Goal: Transaction & Acquisition: Book appointment/travel/reservation

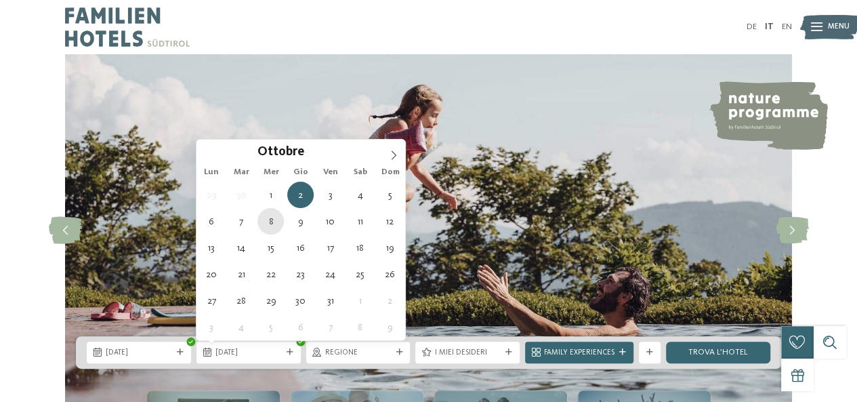
type div "08.10.2025"
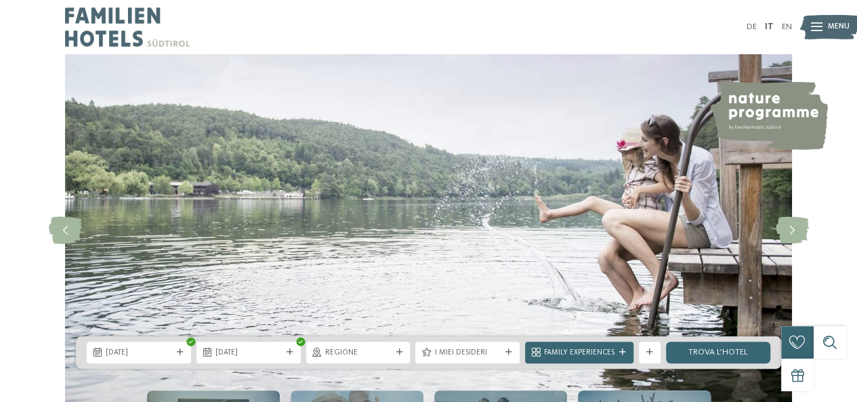
click at [386, 353] on span "Regione" at bounding box center [358, 353] width 66 height 11
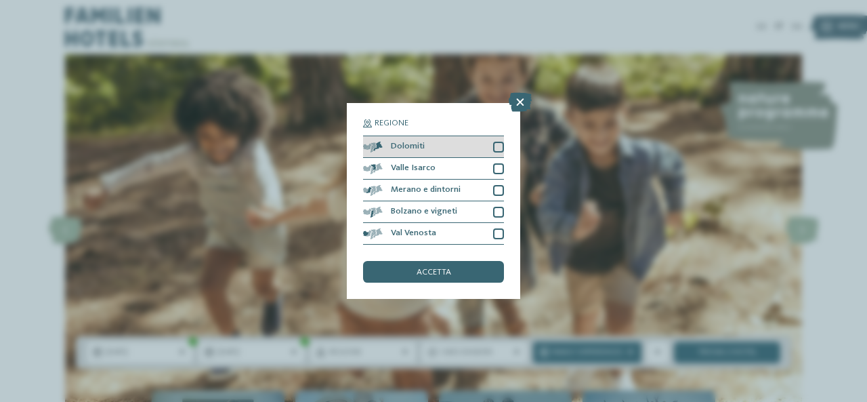
click at [498, 152] on div at bounding box center [498, 147] width 11 height 11
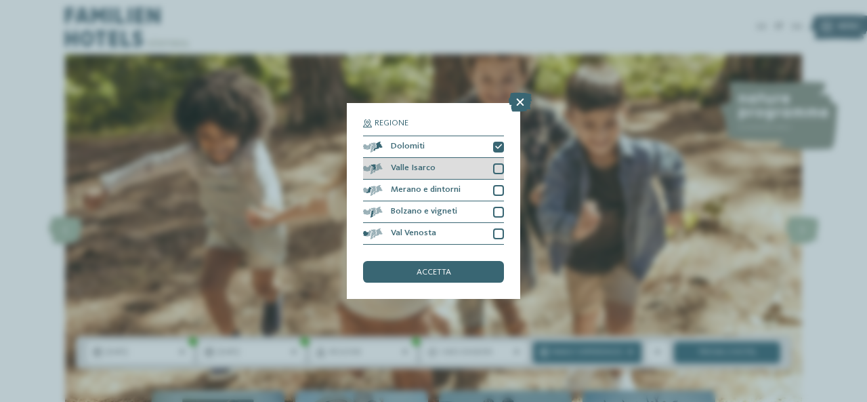
click at [496, 167] on div at bounding box center [498, 168] width 11 height 11
click at [495, 192] on div at bounding box center [498, 190] width 11 height 11
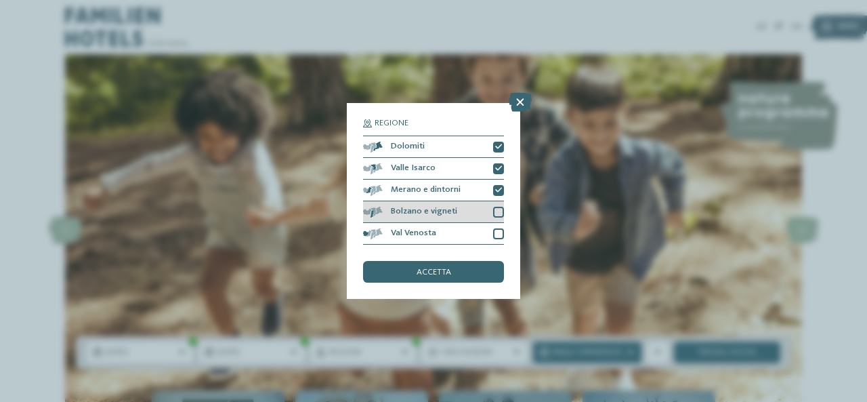
click at [495, 208] on div at bounding box center [498, 212] width 11 height 11
click at [502, 230] on div at bounding box center [498, 233] width 11 height 11
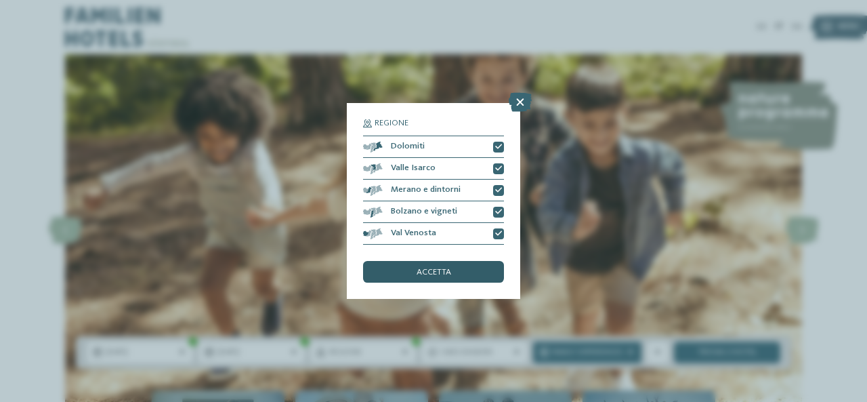
click at [476, 269] on div "accetta" at bounding box center [433, 272] width 141 height 22
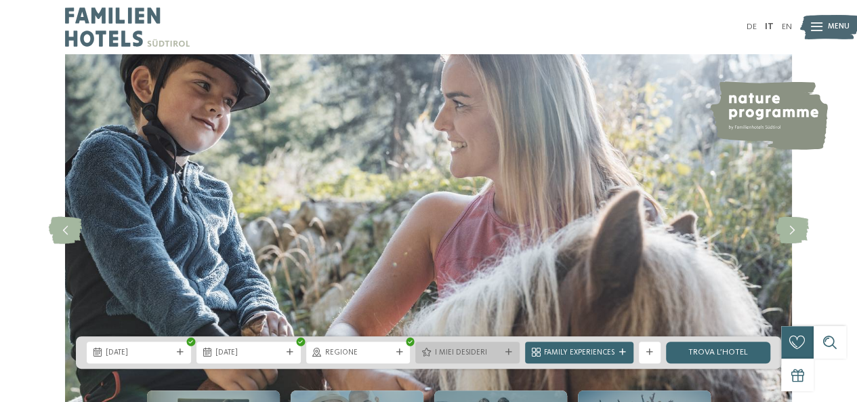
click at [505, 358] on div "I miei desideri" at bounding box center [467, 353] width 104 height 22
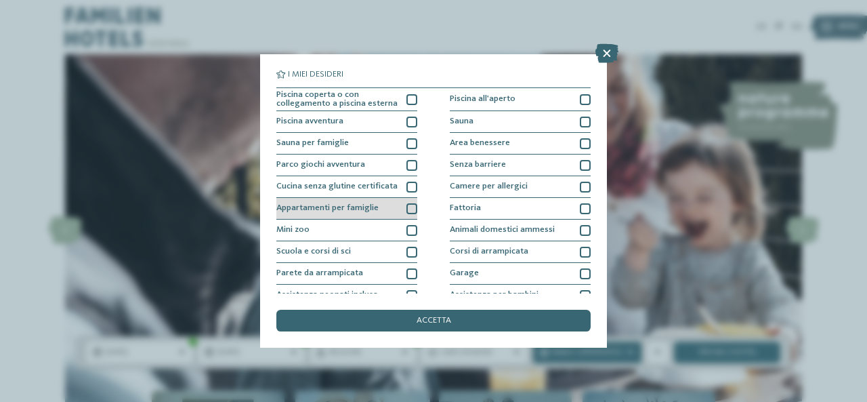
click at [408, 206] on div at bounding box center [412, 208] width 11 height 11
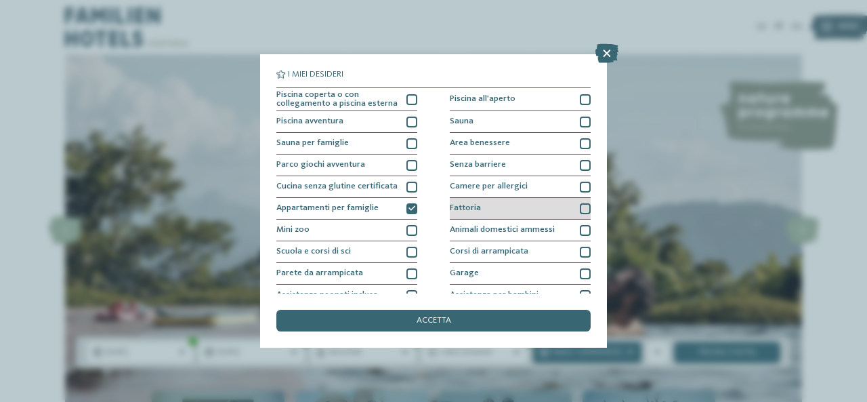
click at [580, 205] on div at bounding box center [585, 208] width 11 height 11
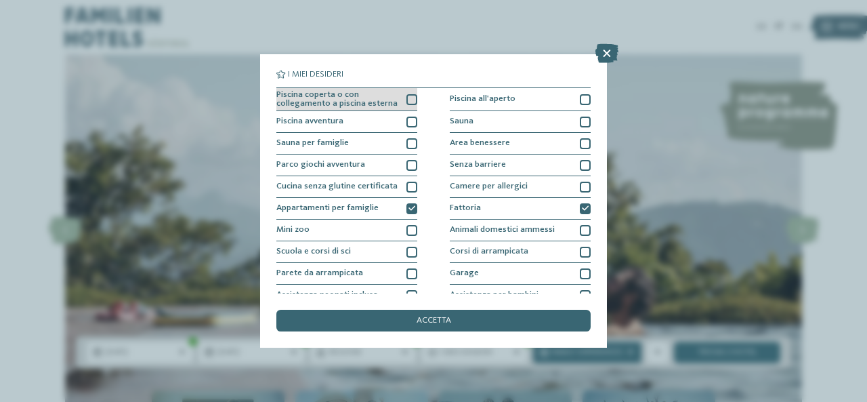
click at [407, 102] on div at bounding box center [412, 99] width 11 height 11
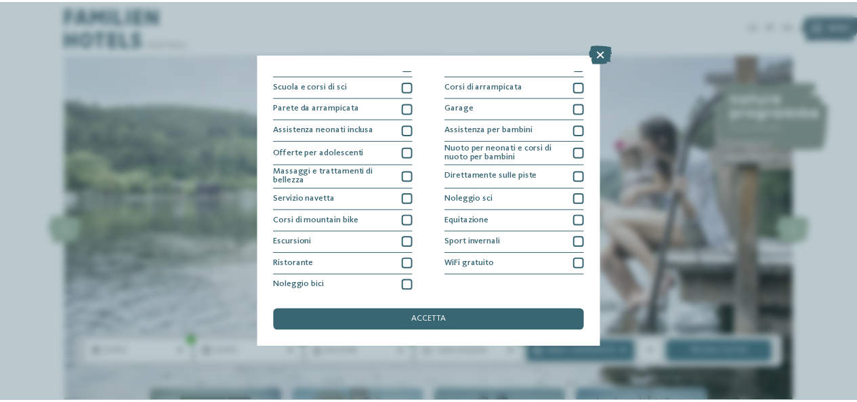
scroll to position [167, 0]
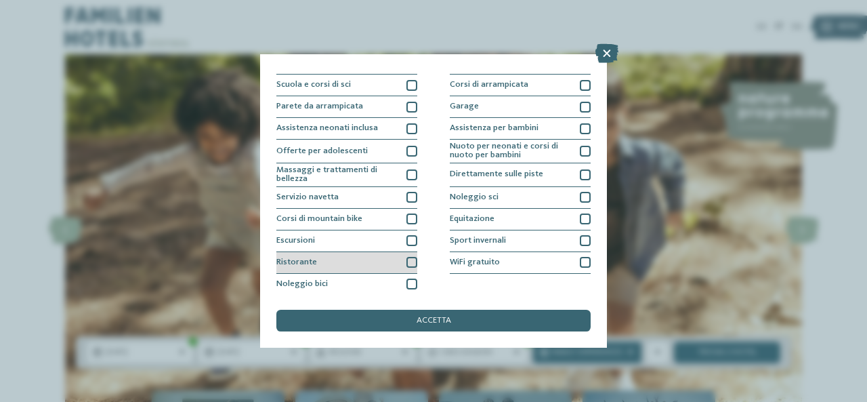
click at [412, 262] on div at bounding box center [412, 262] width 11 height 11
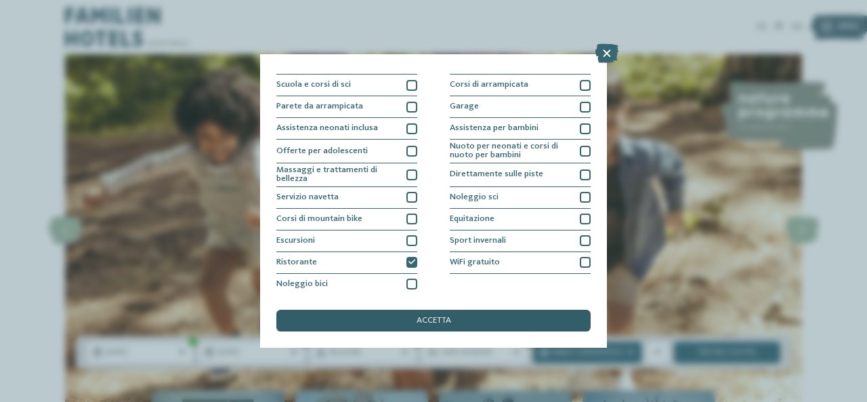
click at [428, 321] on span "accetta" at bounding box center [434, 320] width 35 height 9
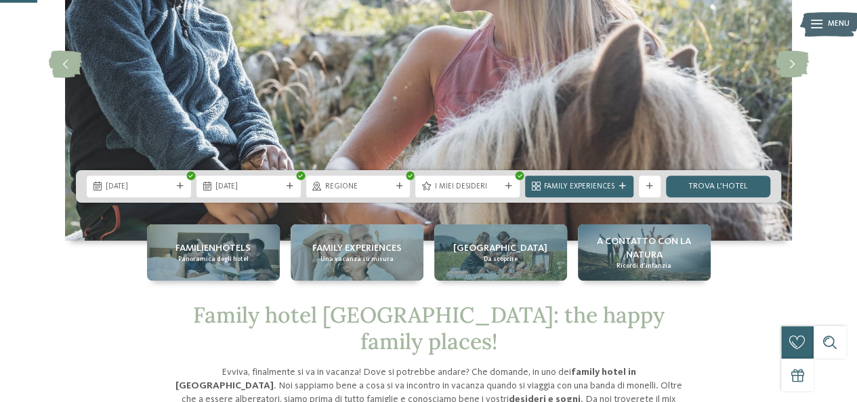
scroll to position [311, 0]
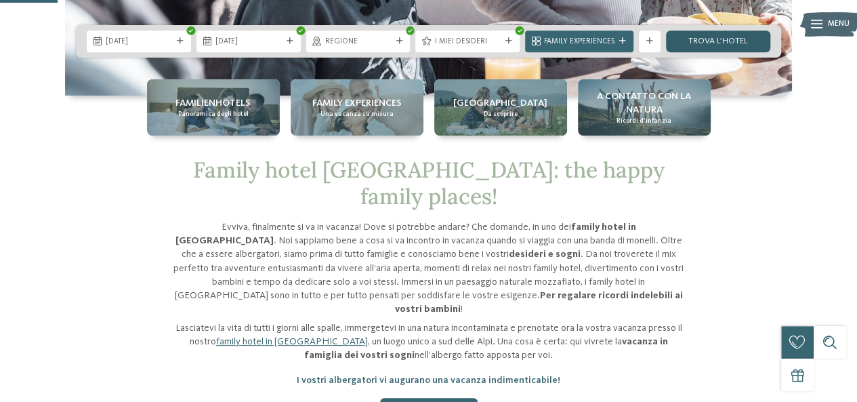
click at [689, 41] on link "trova l’hotel" at bounding box center [718, 41] width 104 height 22
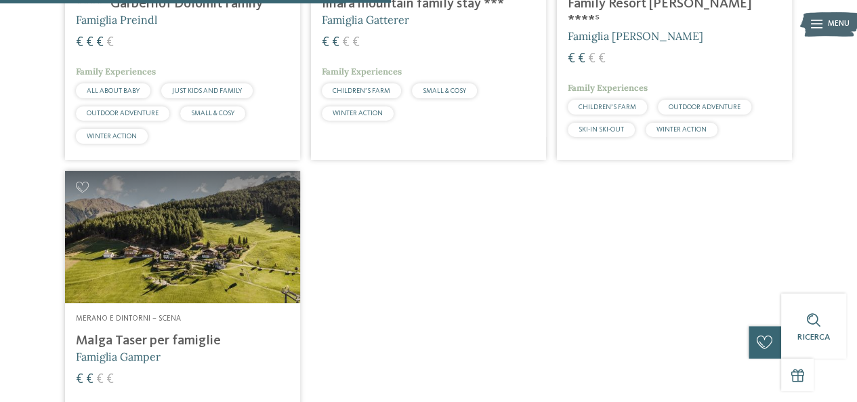
scroll to position [633, 0]
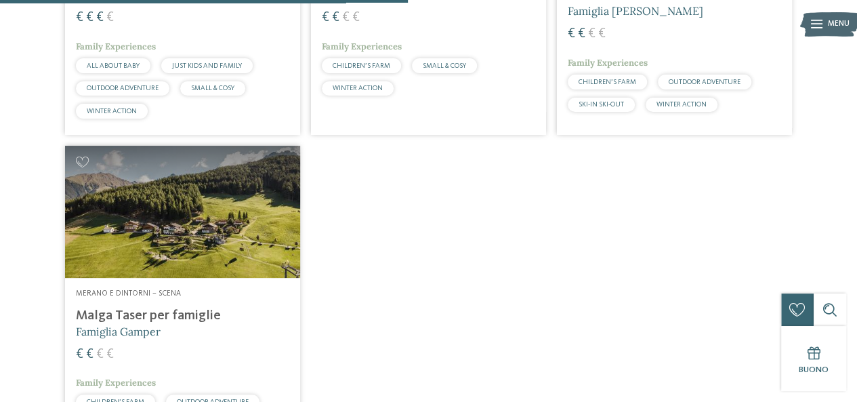
click at [133, 317] on h4 "Malga Taser per famiglie" at bounding box center [182, 316] width 213 height 16
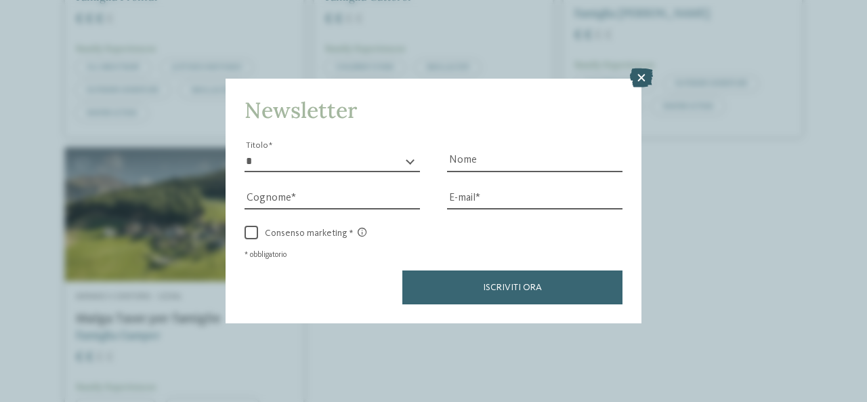
click at [645, 75] on icon at bounding box center [641, 77] width 23 height 19
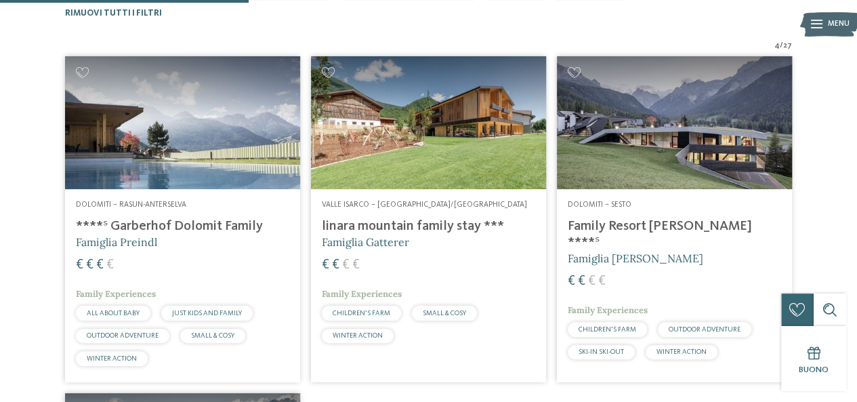
scroll to position [365, 0]
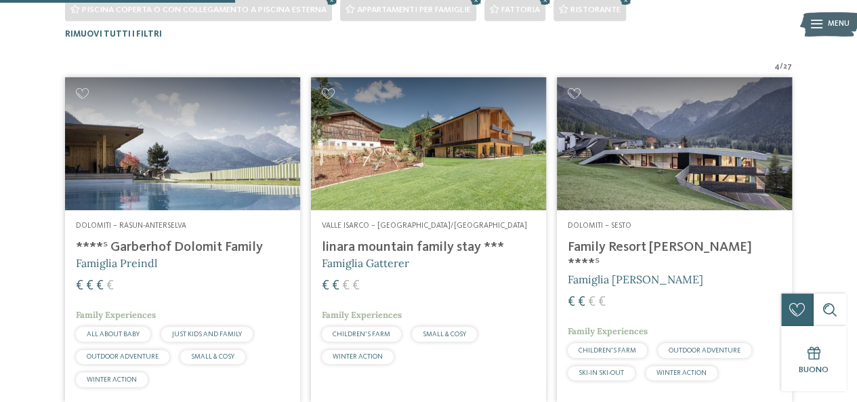
click at [207, 216] on div "Dolomiti – Rasun-Anterselva ****ˢ Garberhof Dolomit Family Famiglia Preindl € €…" at bounding box center [182, 306] width 235 height 193
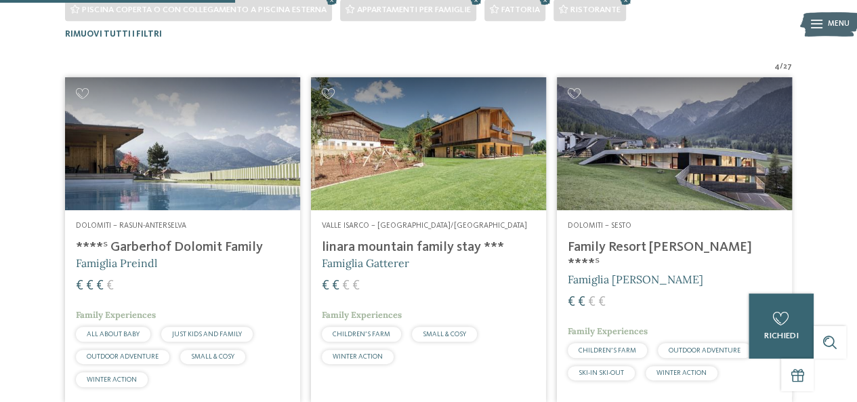
click at [377, 333] on span "CHILDREN’S FARM" at bounding box center [362, 334] width 58 height 7
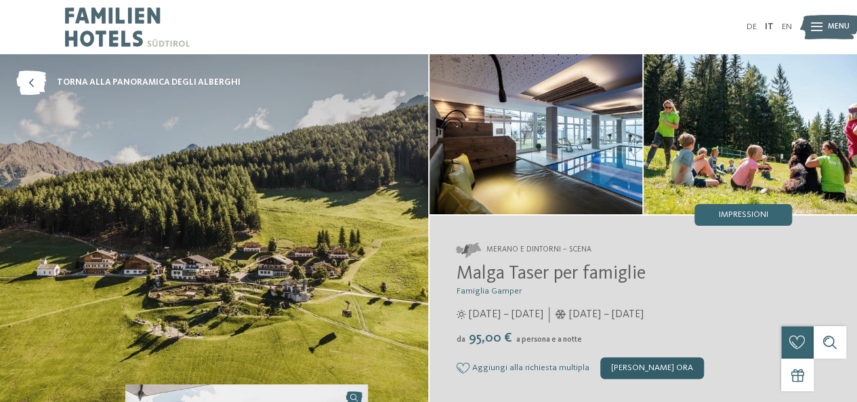
click at [647, 370] on div "[PERSON_NAME] ora" at bounding box center [652, 368] width 104 height 22
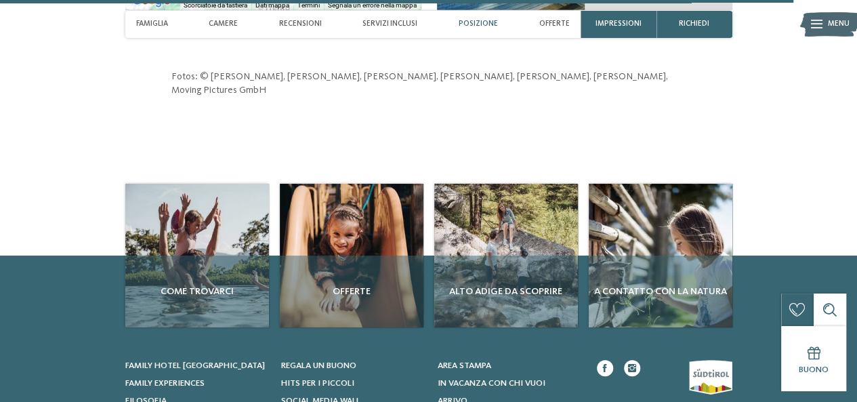
scroll to position [4195, 0]
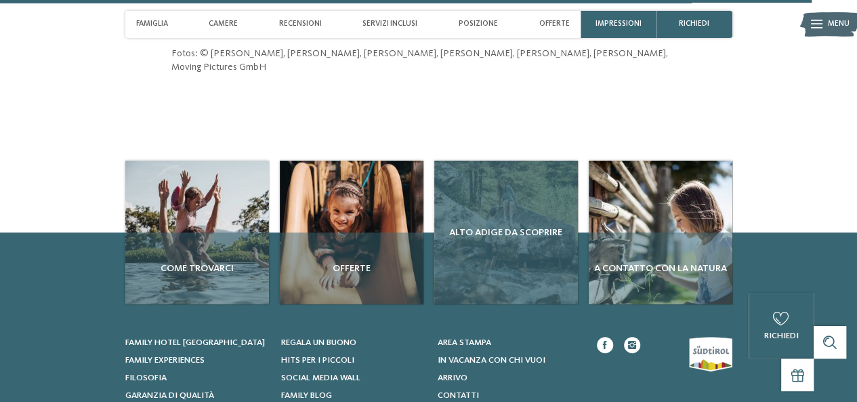
click at [471, 218] on div "Alto Adige da scoprire" at bounding box center [506, 233] width 144 height 144
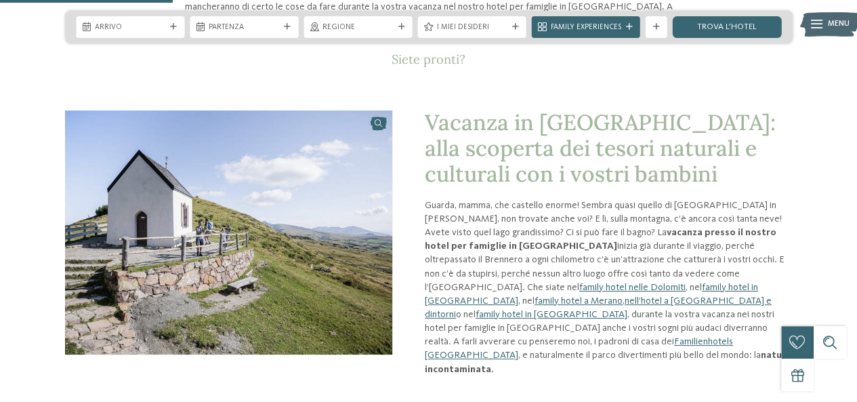
scroll to position [645, 0]
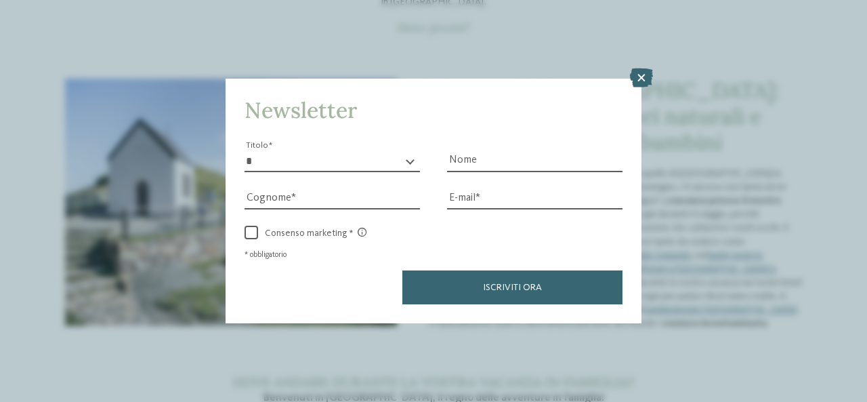
click at [642, 83] on icon at bounding box center [641, 77] width 23 height 19
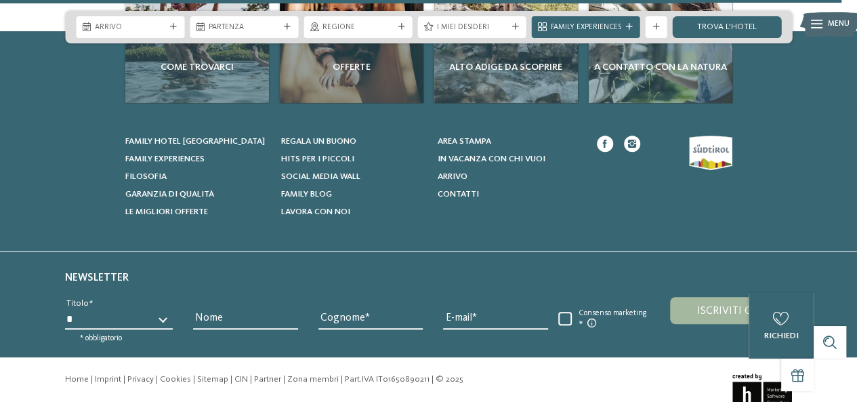
scroll to position [2960, 0]
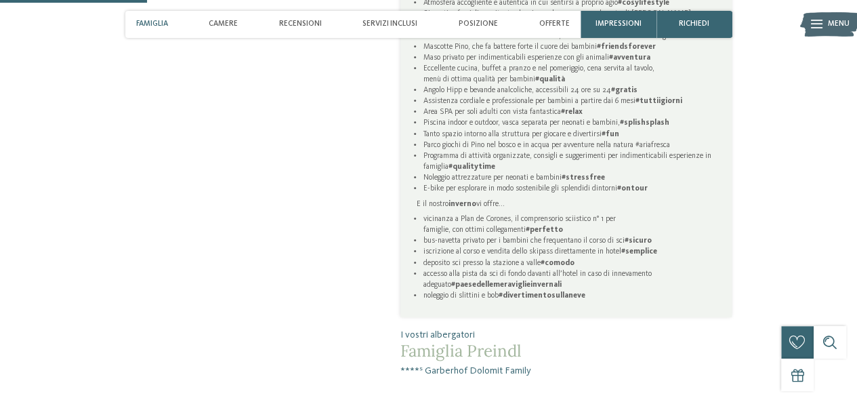
scroll to position [750, 0]
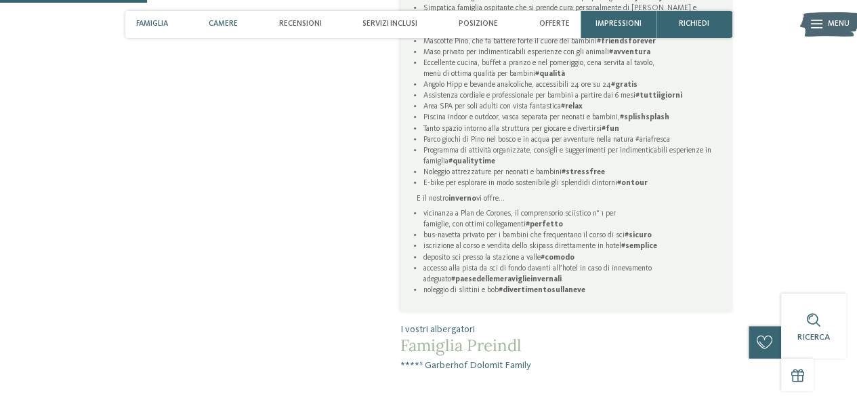
click at [221, 26] on span "Camere" at bounding box center [223, 24] width 29 height 9
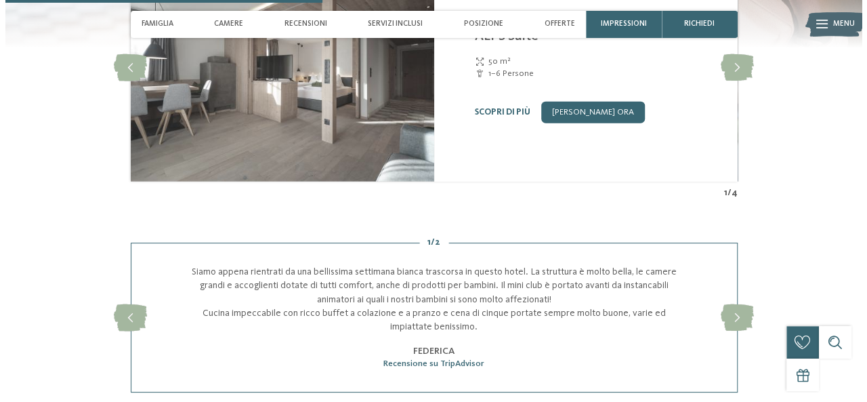
scroll to position [1570, 0]
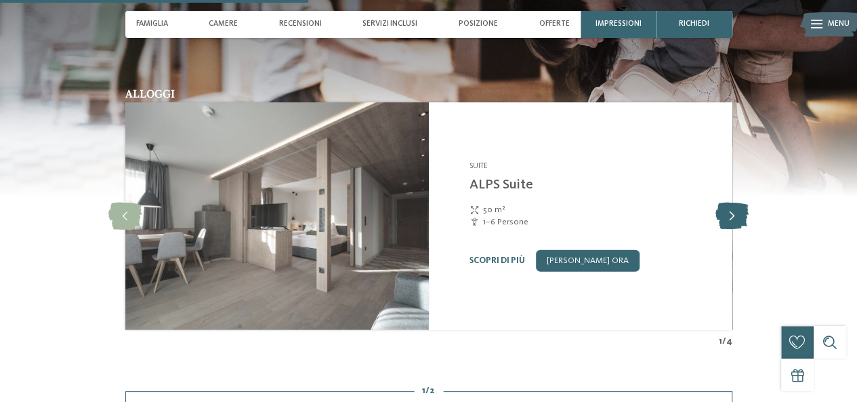
click at [728, 213] on icon at bounding box center [732, 216] width 33 height 27
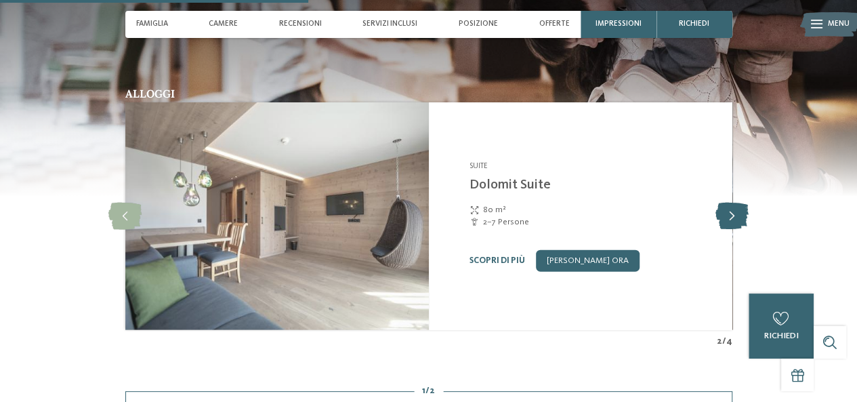
click at [728, 213] on icon at bounding box center [732, 216] width 33 height 27
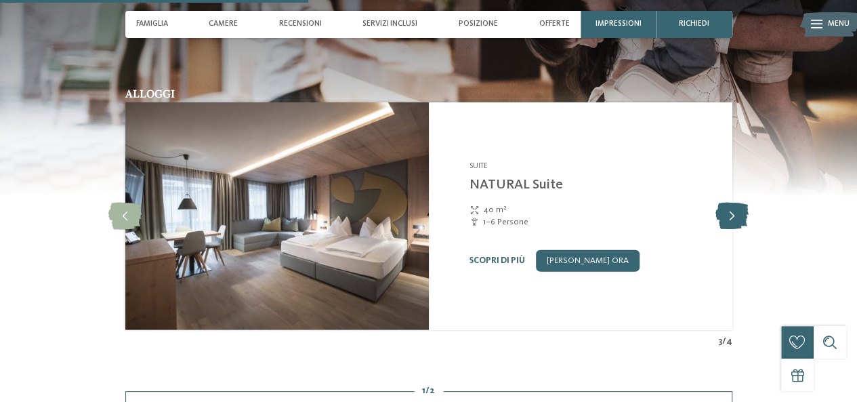
click at [728, 213] on icon at bounding box center [732, 216] width 33 height 27
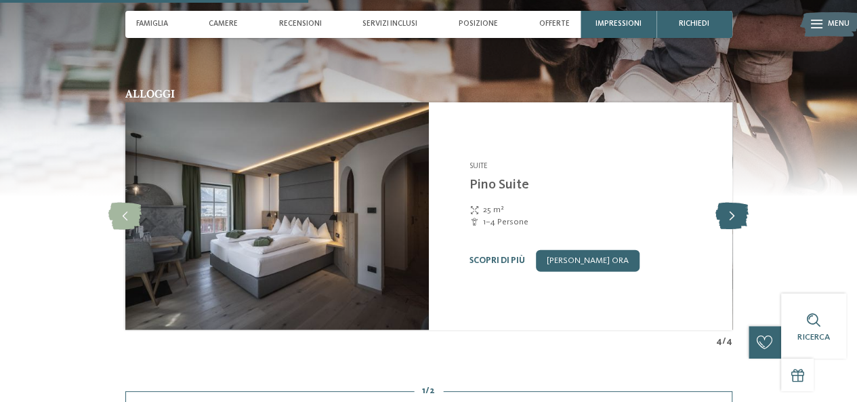
click at [728, 213] on icon at bounding box center [732, 216] width 33 height 27
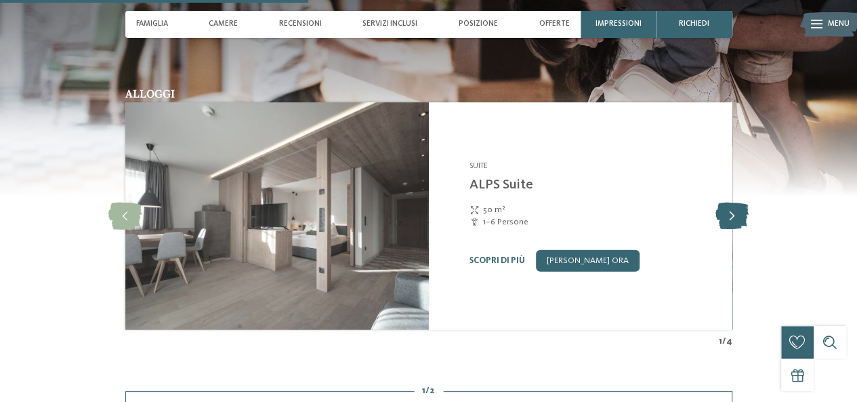
click at [728, 213] on icon at bounding box center [732, 216] width 33 height 27
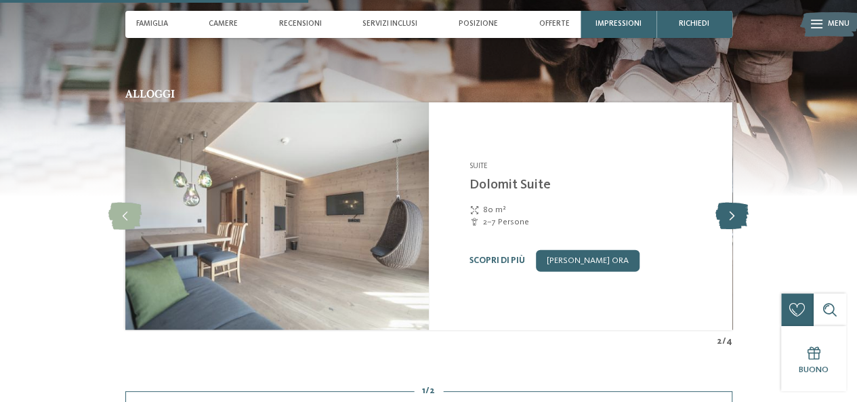
click at [728, 213] on icon at bounding box center [732, 216] width 33 height 27
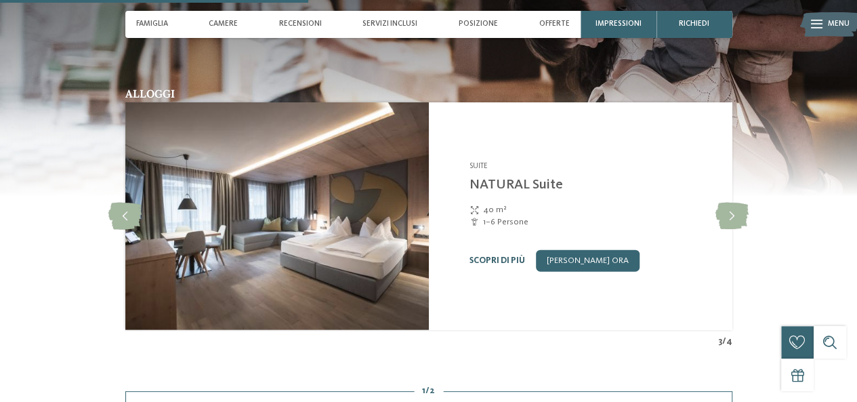
click at [493, 256] on link "Scopri di più" at bounding box center [498, 260] width 56 height 9
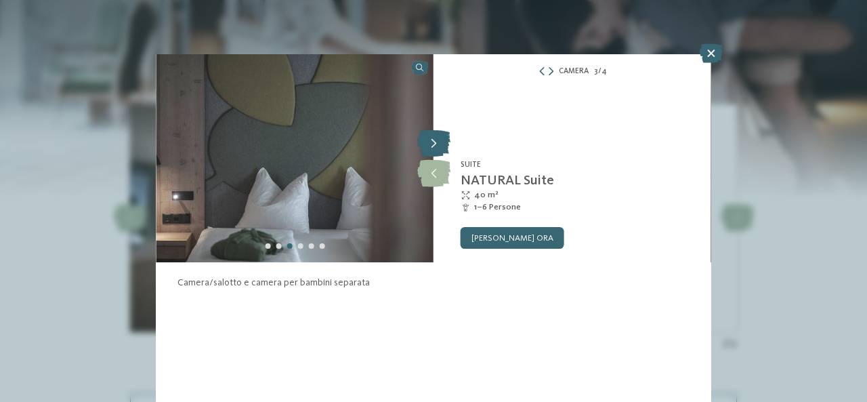
click at [440, 150] on icon at bounding box center [433, 143] width 33 height 27
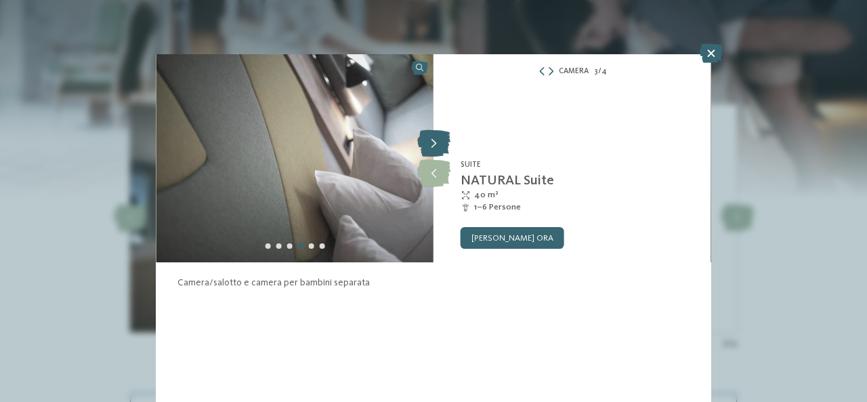
click at [440, 150] on icon at bounding box center [433, 143] width 33 height 27
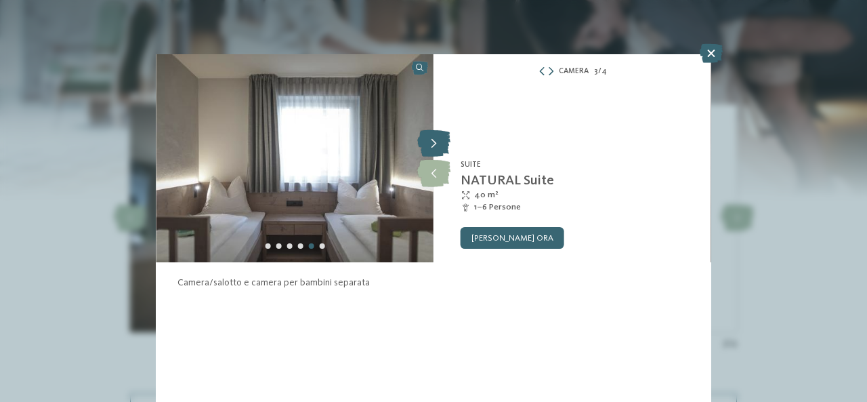
click at [440, 150] on icon at bounding box center [433, 143] width 33 height 27
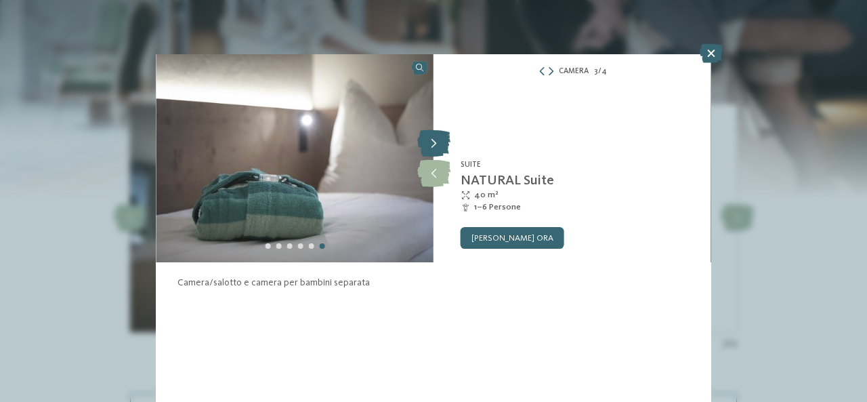
click at [440, 150] on icon at bounding box center [433, 143] width 33 height 27
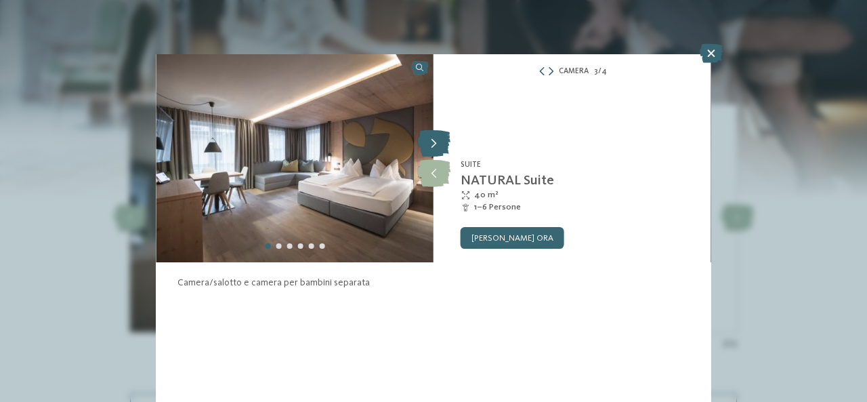
click at [440, 150] on icon at bounding box center [433, 143] width 33 height 27
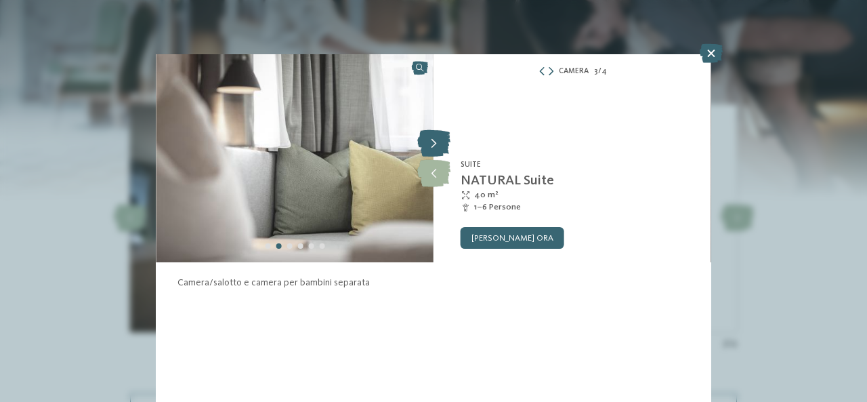
click at [440, 150] on icon at bounding box center [433, 143] width 33 height 27
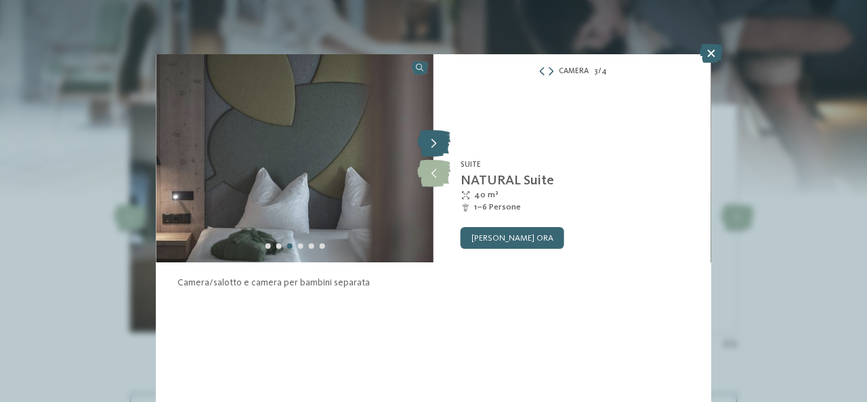
click at [440, 150] on icon at bounding box center [433, 143] width 33 height 27
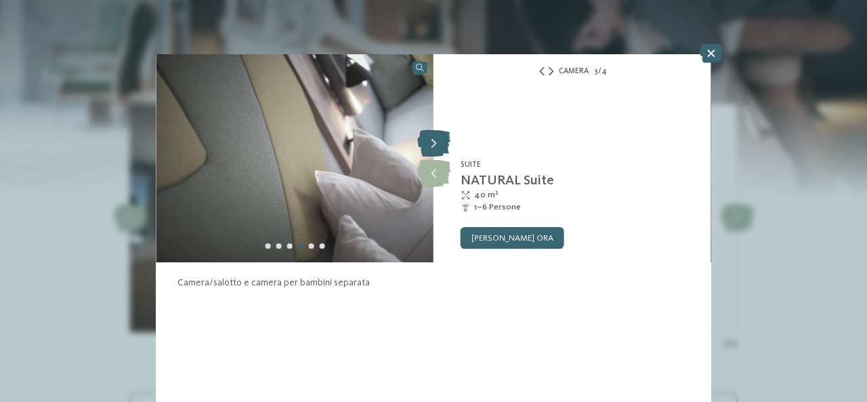
click at [440, 150] on icon at bounding box center [433, 143] width 33 height 27
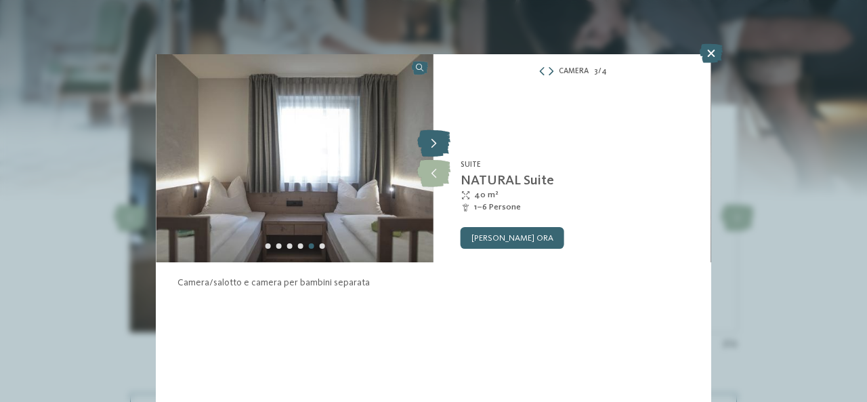
click at [440, 150] on icon at bounding box center [433, 143] width 33 height 27
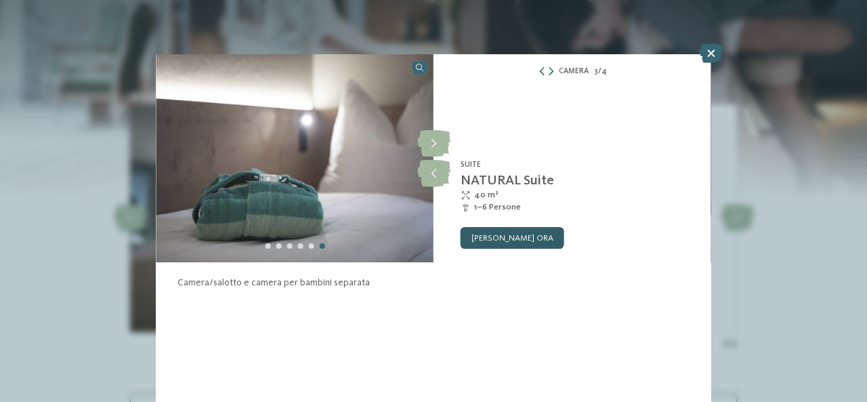
click at [526, 249] on link "[PERSON_NAME] ora" at bounding box center [513, 238] width 104 height 22
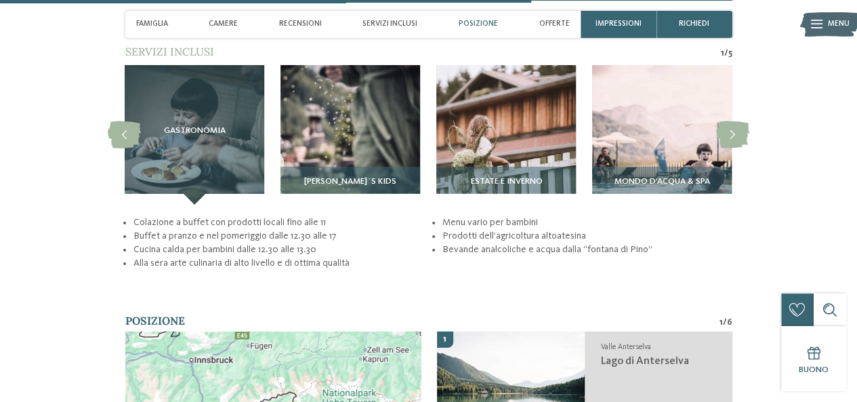
scroll to position [2493, 0]
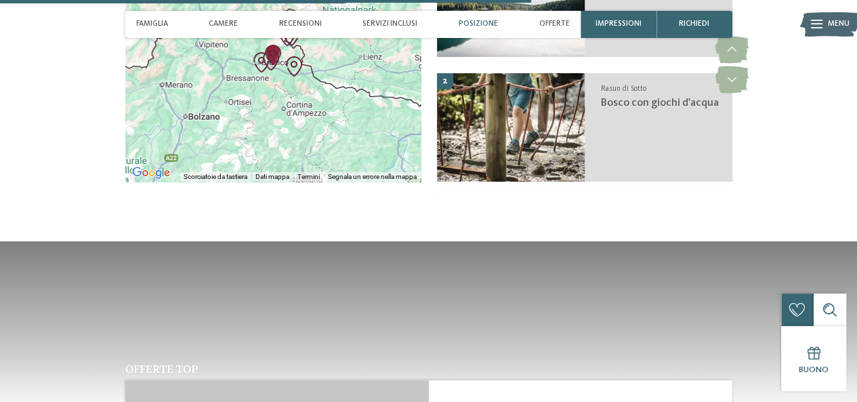
click at [520, 241] on img at bounding box center [428, 363] width 857 height 244
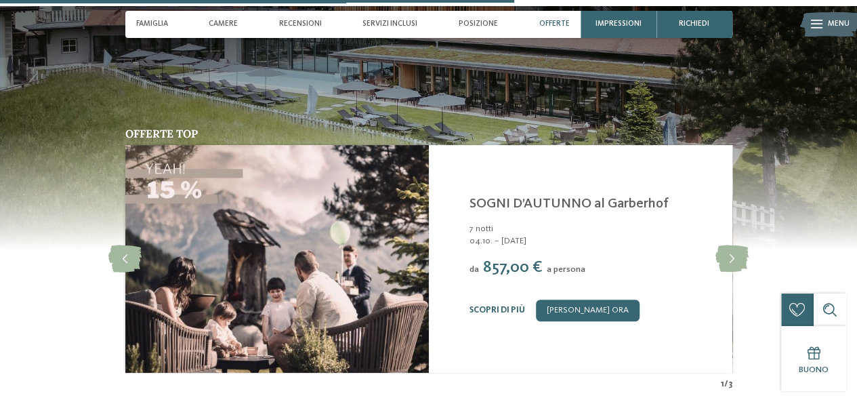
scroll to position [2640, 0]
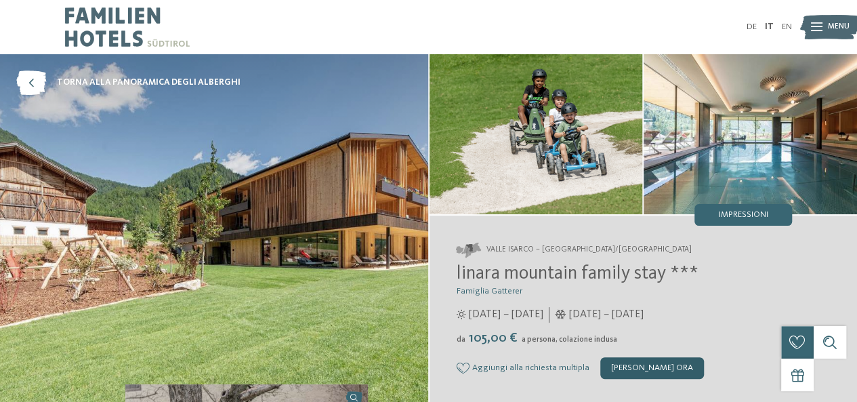
click at [628, 363] on div "[PERSON_NAME] ora" at bounding box center [652, 368] width 104 height 22
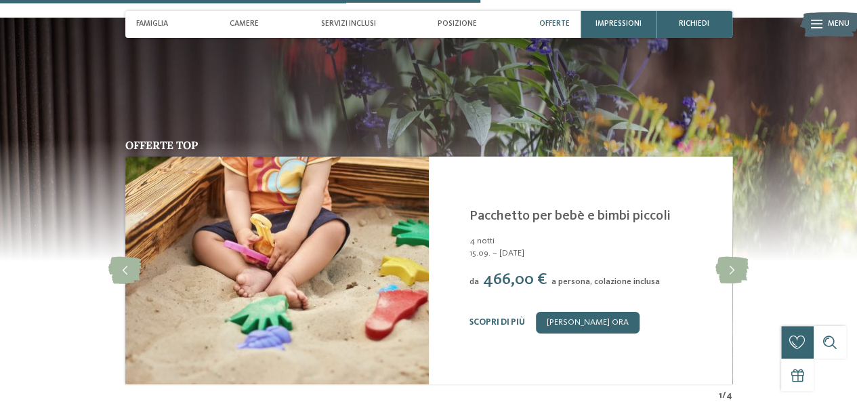
scroll to position [2074, 0]
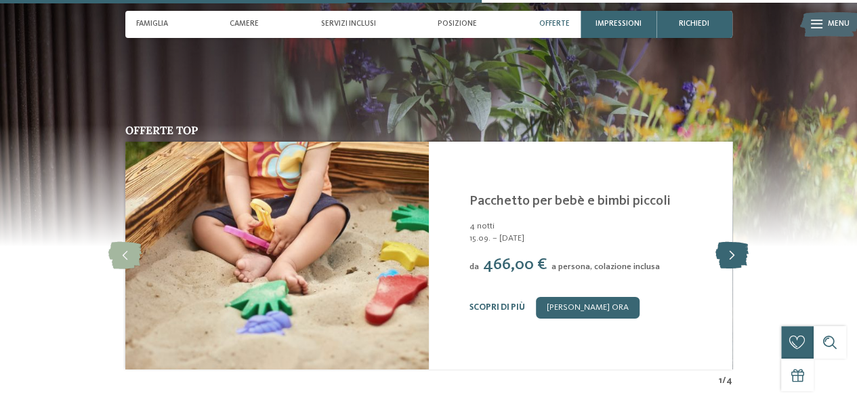
click at [718, 242] on icon at bounding box center [732, 255] width 33 height 27
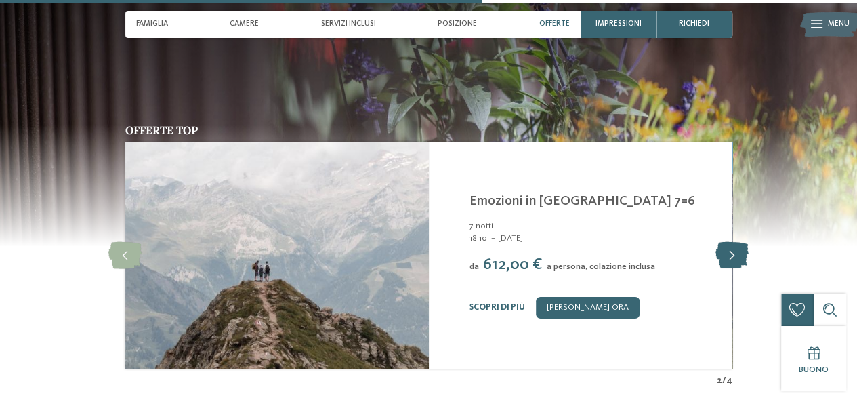
click at [718, 242] on icon at bounding box center [732, 255] width 33 height 27
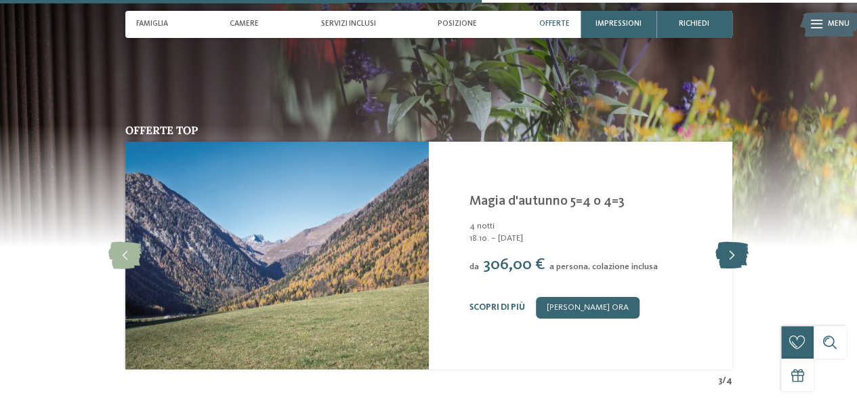
click at [718, 242] on icon at bounding box center [732, 255] width 33 height 27
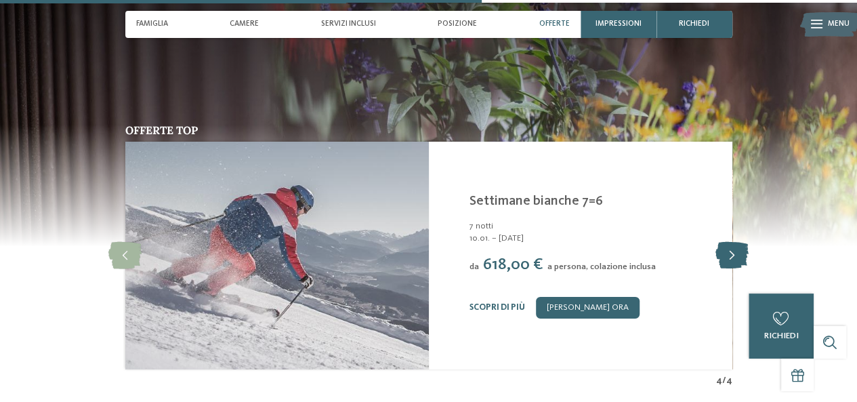
click at [725, 242] on icon at bounding box center [732, 255] width 33 height 27
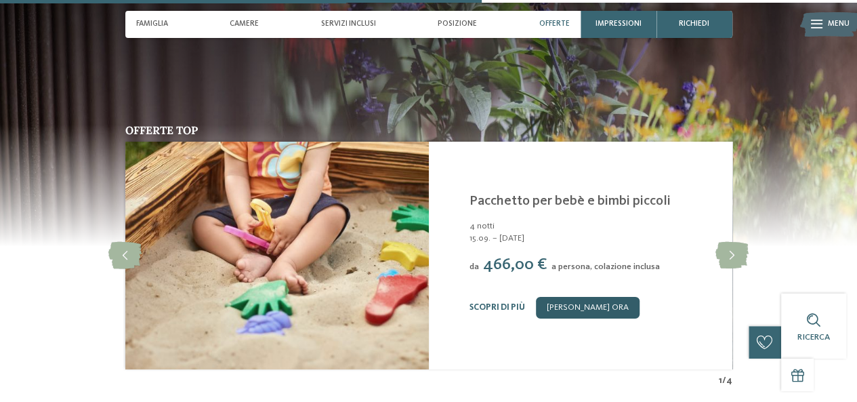
click at [572, 297] on link "[PERSON_NAME] ora" at bounding box center [587, 308] width 104 height 22
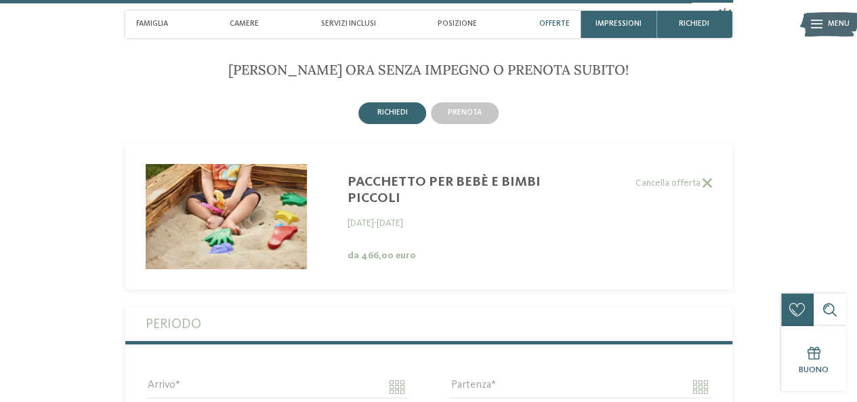
click at [547, 24] on span "Offerte" at bounding box center [554, 24] width 30 height 9
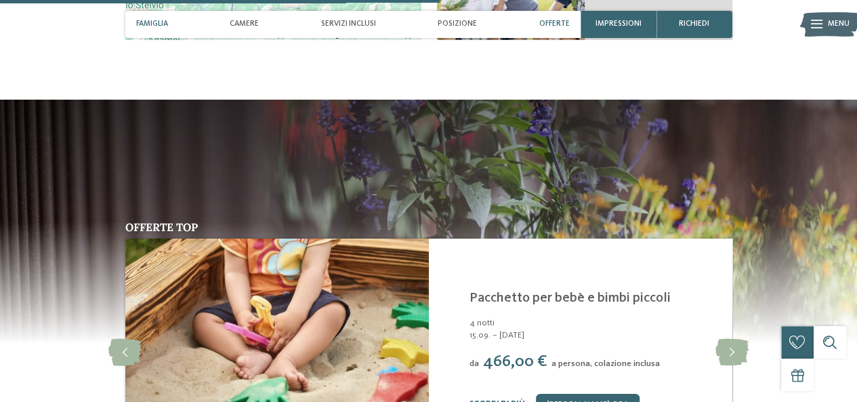
click at [159, 26] on span "Famiglia" at bounding box center [152, 24] width 32 height 9
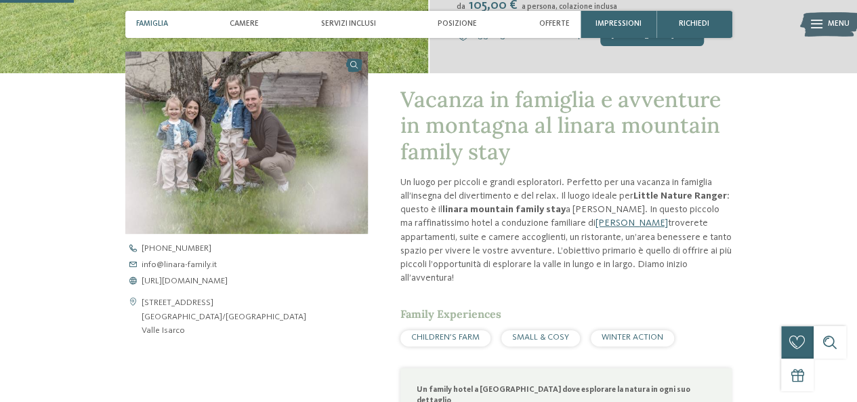
scroll to position [331, 0]
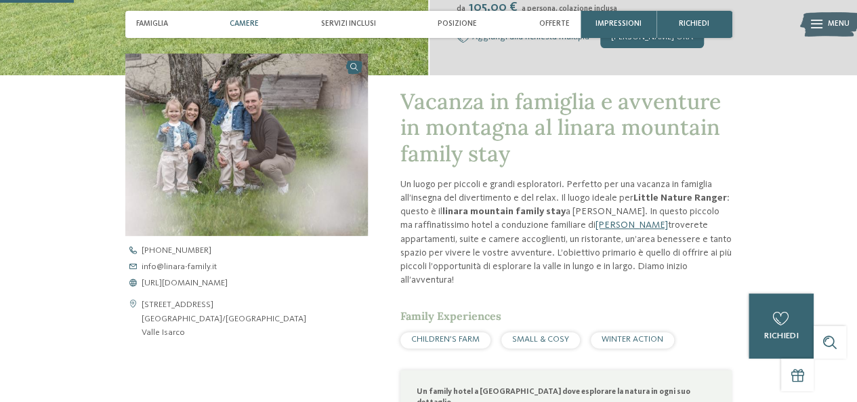
click at [263, 23] on div "Camere" at bounding box center [244, 24] width 40 height 27
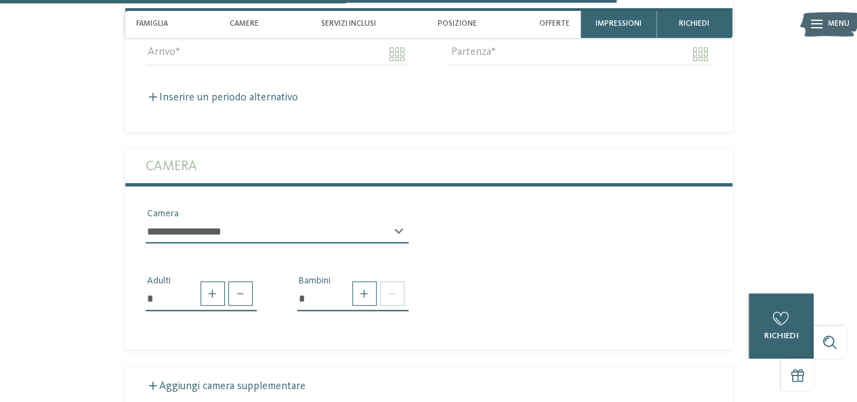
scroll to position [2801, 0]
